Goal: Information Seeking & Learning: Understand process/instructions

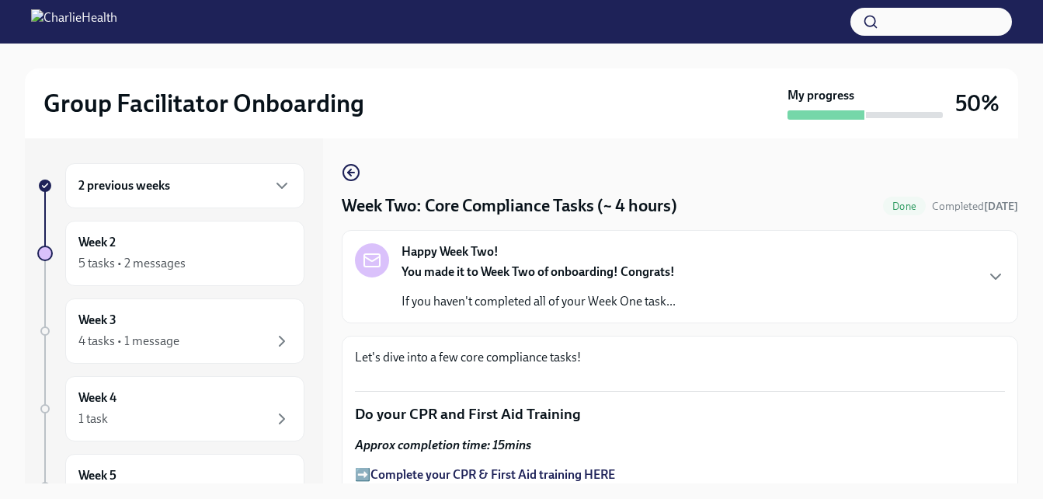
scroll to position [1088, 0]
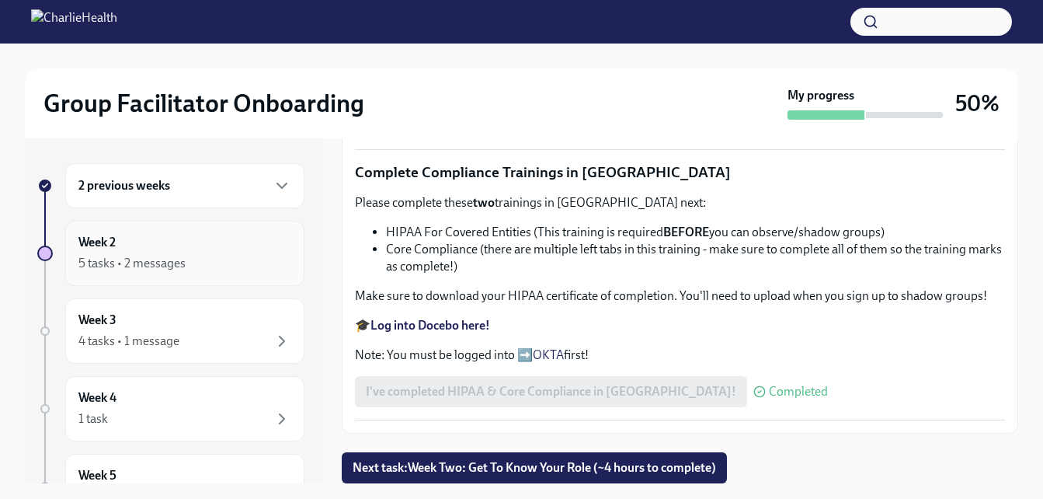
click at [193, 240] on div "Week 2 5 tasks • 2 messages" at bounding box center [184, 253] width 213 height 39
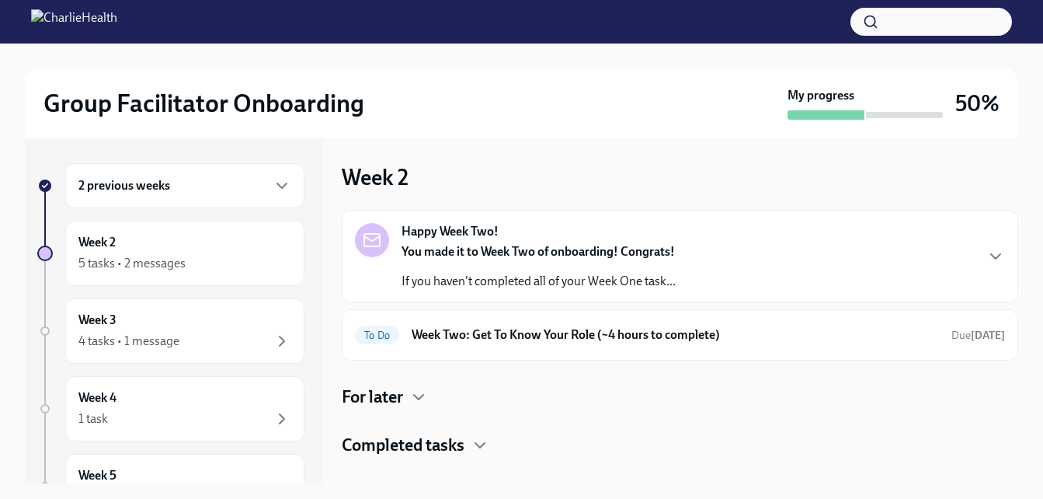
drag, startPoint x: 1039, startPoint y: 212, endPoint x: 1025, endPoint y: 276, distance: 65.2
click at [1025, 276] on div "Group Facilitator Onboarding My progress 50% 2 previous weeks Week 2 5 tasks • …" at bounding box center [521, 385] width 1043 height 683
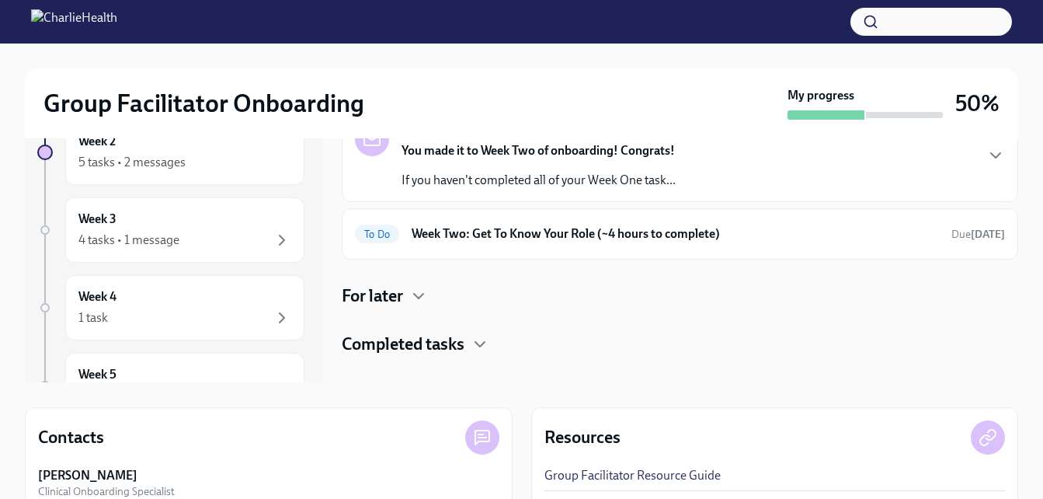
scroll to position [12, 0]
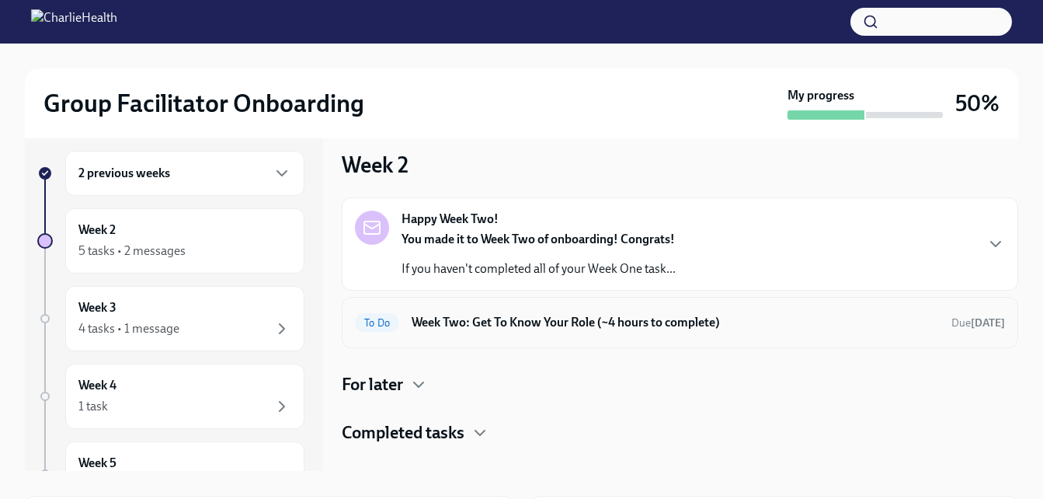
click at [635, 321] on h6 "Week Two: Get To Know Your Role (~4 hours to complete)" at bounding box center [676, 322] width 528 height 17
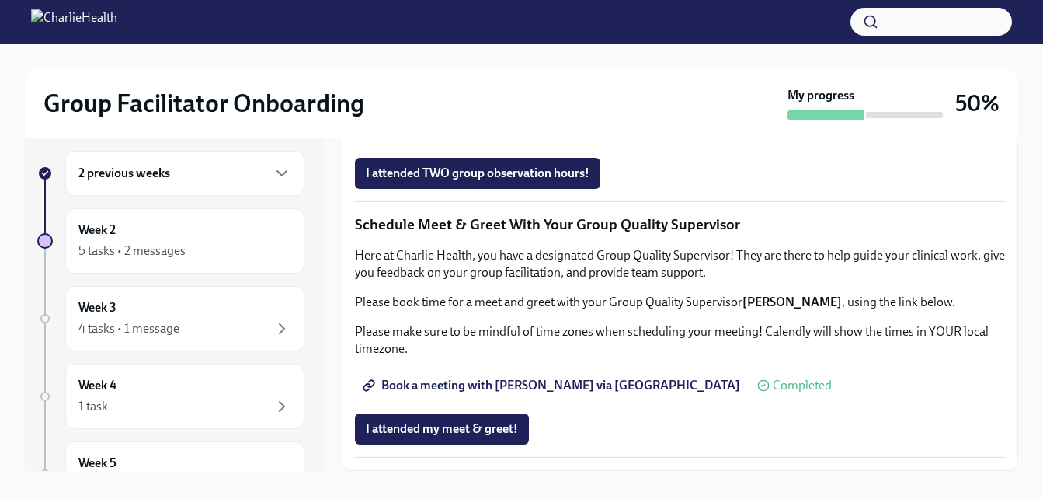
scroll to position [1517, 0]
click at [457, 383] on span "Book a meeting with [PERSON_NAME] via [GEOGRAPHIC_DATA]" at bounding box center [553, 386] width 374 height 16
click at [539, 385] on span "Book a meeting with [PERSON_NAME] via [GEOGRAPHIC_DATA]" at bounding box center [553, 386] width 374 height 16
drag, startPoint x: 831, startPoint y: 301, endPoint x: 790, endPoint y: 303, distance: 41.2
click at [790, 303] on strong "[PERSON_NAME]" at bounding box center [792, 301] width 99 height 15
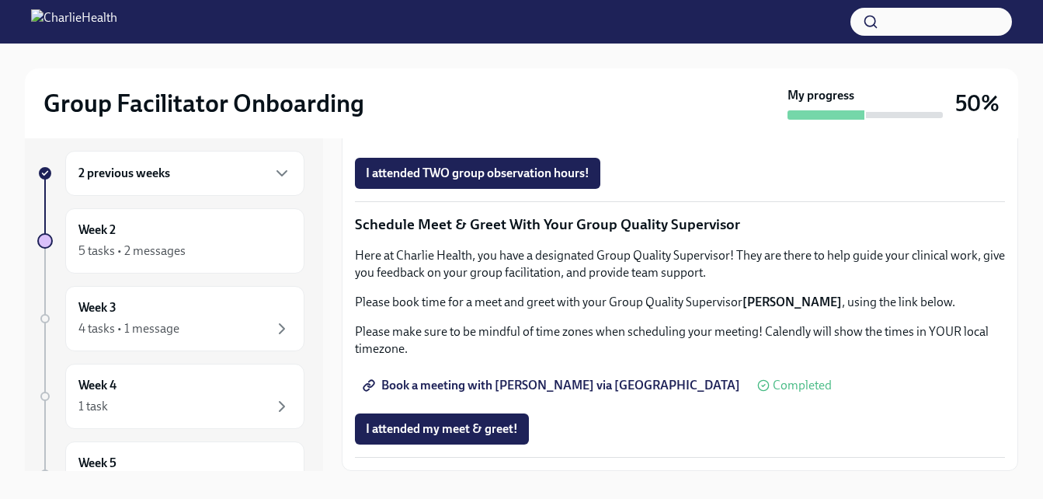
click at [790, 303] on strong "[PERSON_NAME]" at bounding box center [792, 301] width 99 height 15
click at [782, 319] on div "Here at Charlie Health, you have a designated Group Quality Supervisor! They ar…" at bounding box center [680, 302] width 650 height 110
click at [743, 303] on p "Please book time for a meet and greet with your Group Quality Supervisor [PERSO…" at bounding box center [680, 302] width 650 height 17
drag, startPoint x: 743, startPoint y: 303, endPoint x: 831, endPoint y: 304, distance: 87.8
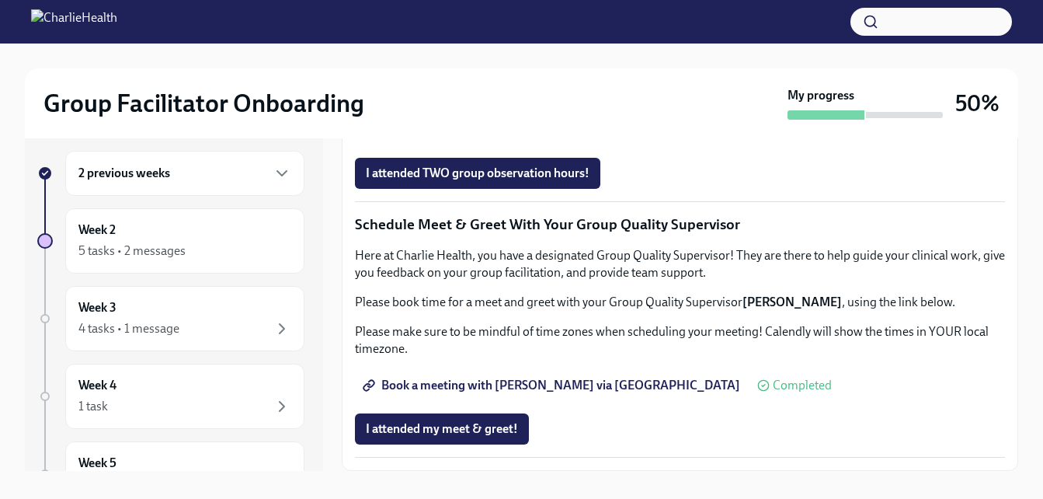
click at [831, 304] on p "Please book time for a meet and greet with your Group Quality Supervisor [PERSO…" at bounding box center [680, 302] width 650 height 17
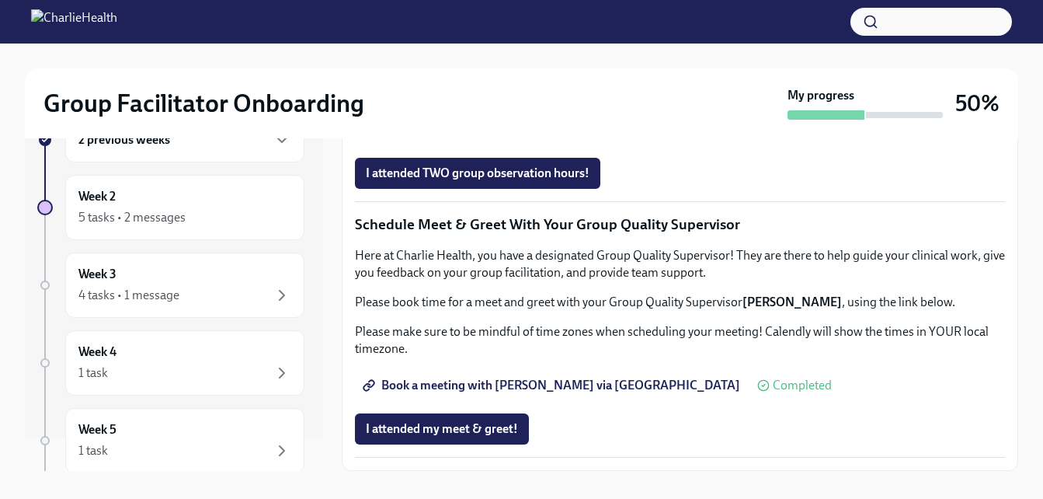
scroll to position [65, 0]
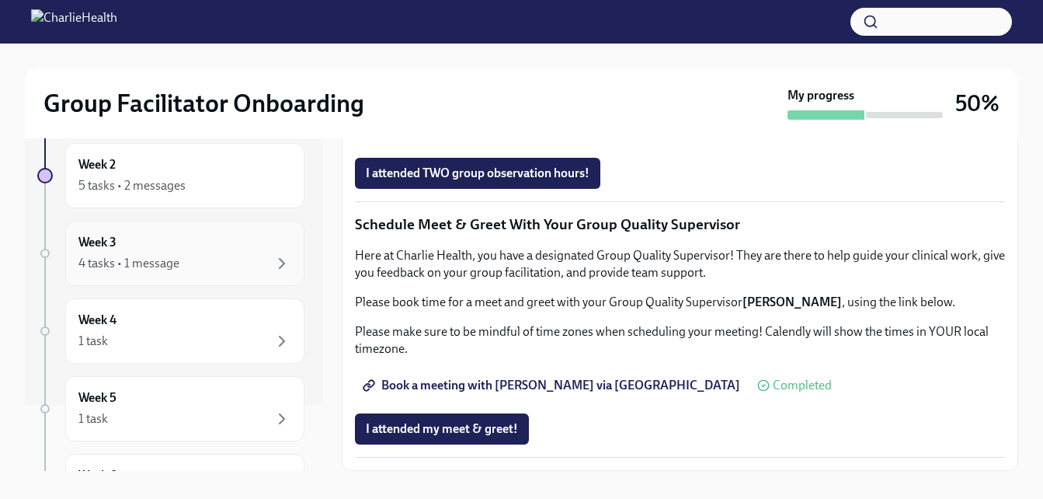
click at [207, 260] on div "4 tasks • 1 message" at bounding box center [184, 263] width 213 height 19
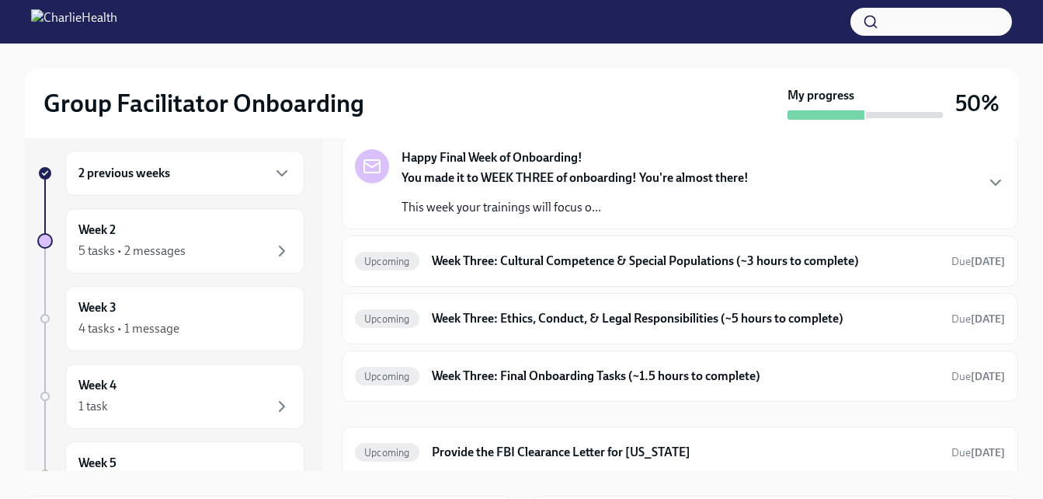
scroll to position [68, 0]
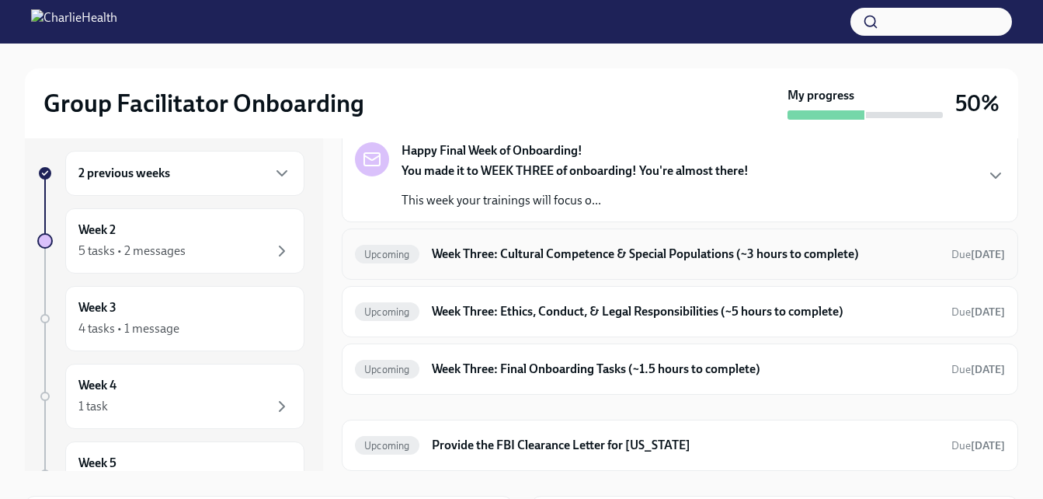
click at [715, 257] on h6 "Week Three: Cultural Competence & Special Populations (~3 hours to complete)" at bounding box center [685, 254] width 507 height 17
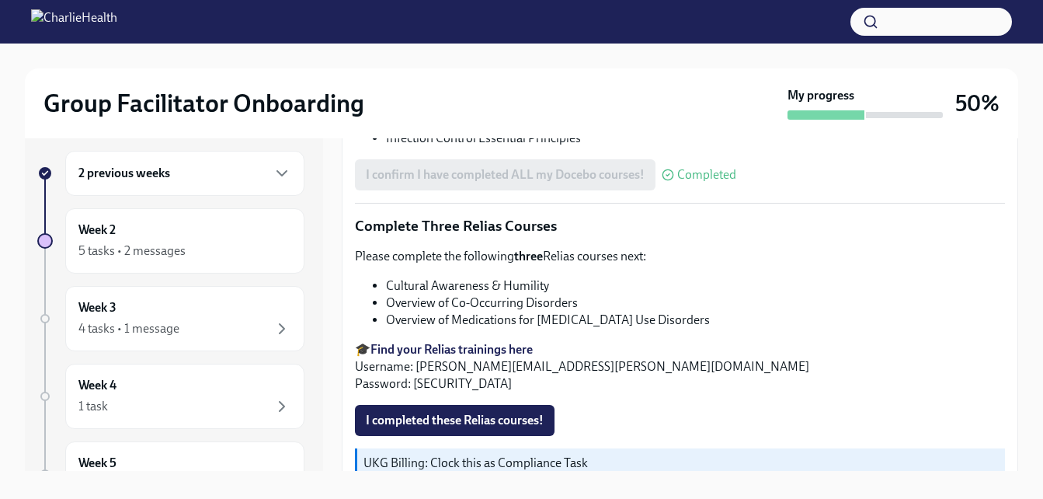
scroll to position [1280, 0]
